Goal: Register for event/course

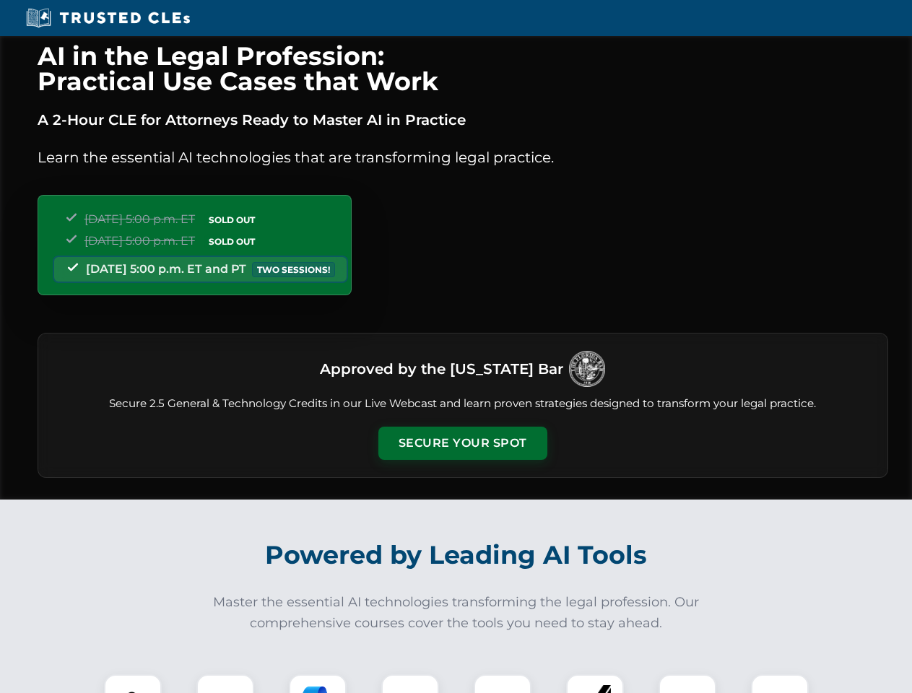
click at [462, 443] on button "Secure Your Spot" at bounding box center [462, 443] width 169 height 33
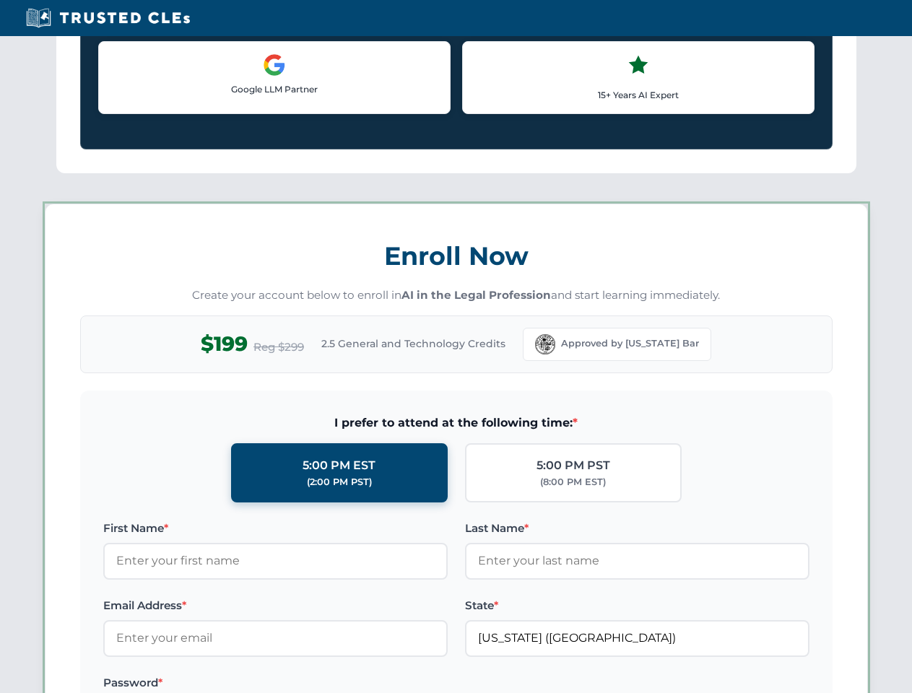
click at [225, 684] on label "Password *" at bounding box center [275, 682] width 344 height 17
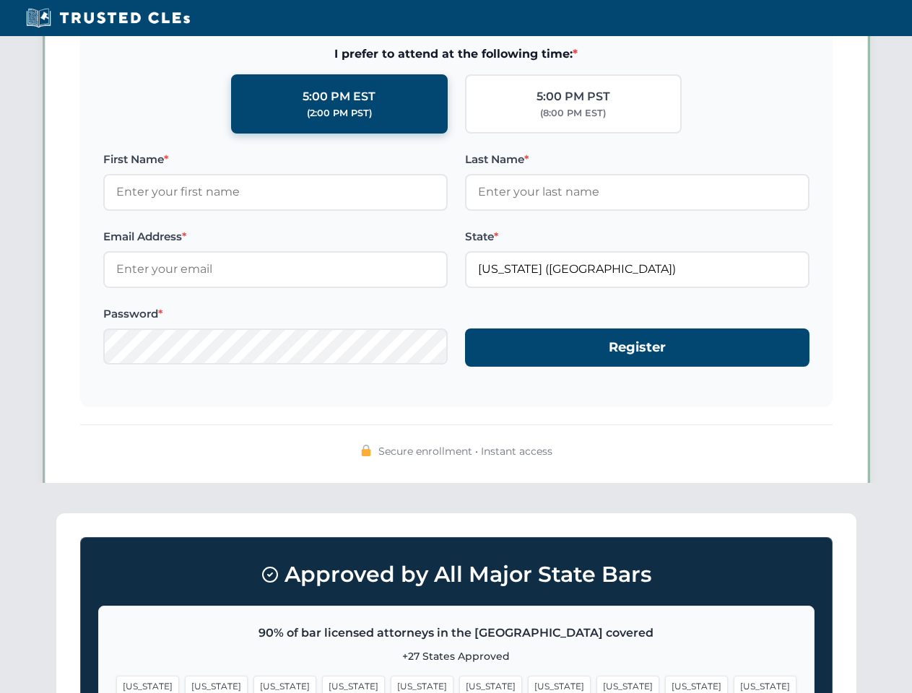
click at [528, 684] on span "[US_STATE]" at bounding box center [559, 686] width 63 height 21
click at [665, 684] on span "[US_STATE]" at bounding box center [696, 686] width 63 height 21
